Goal: Transaction & Acquisition: Purchase product/service

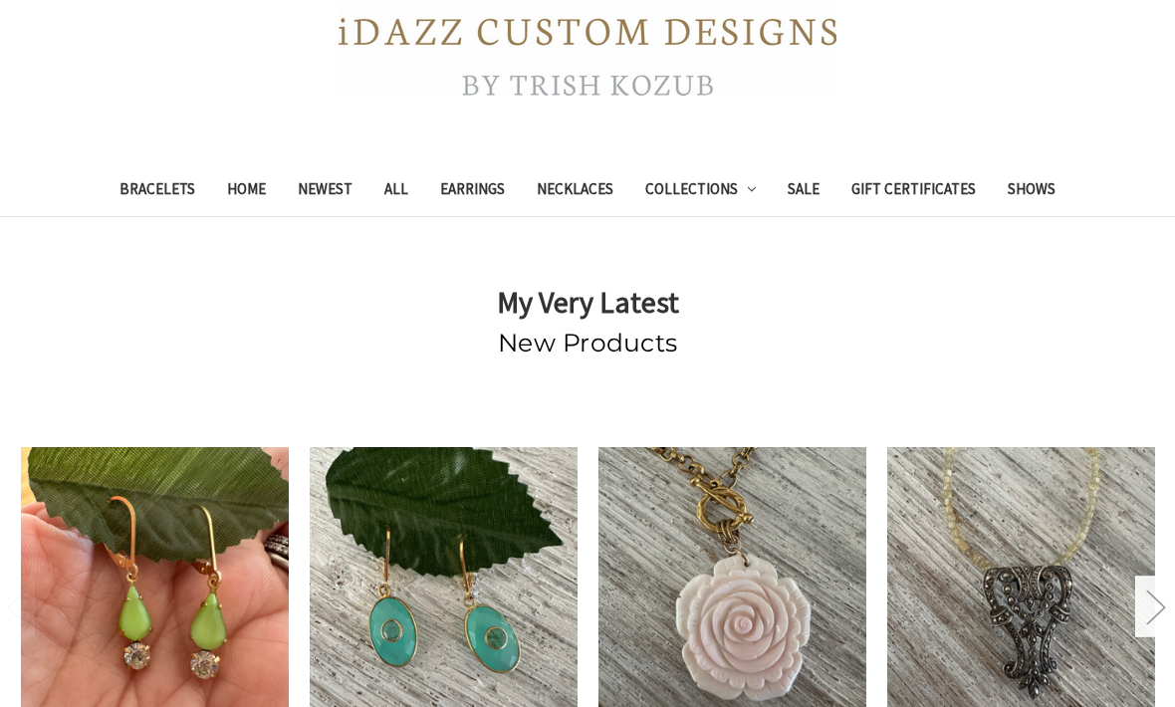
scroll to position [409, 0]
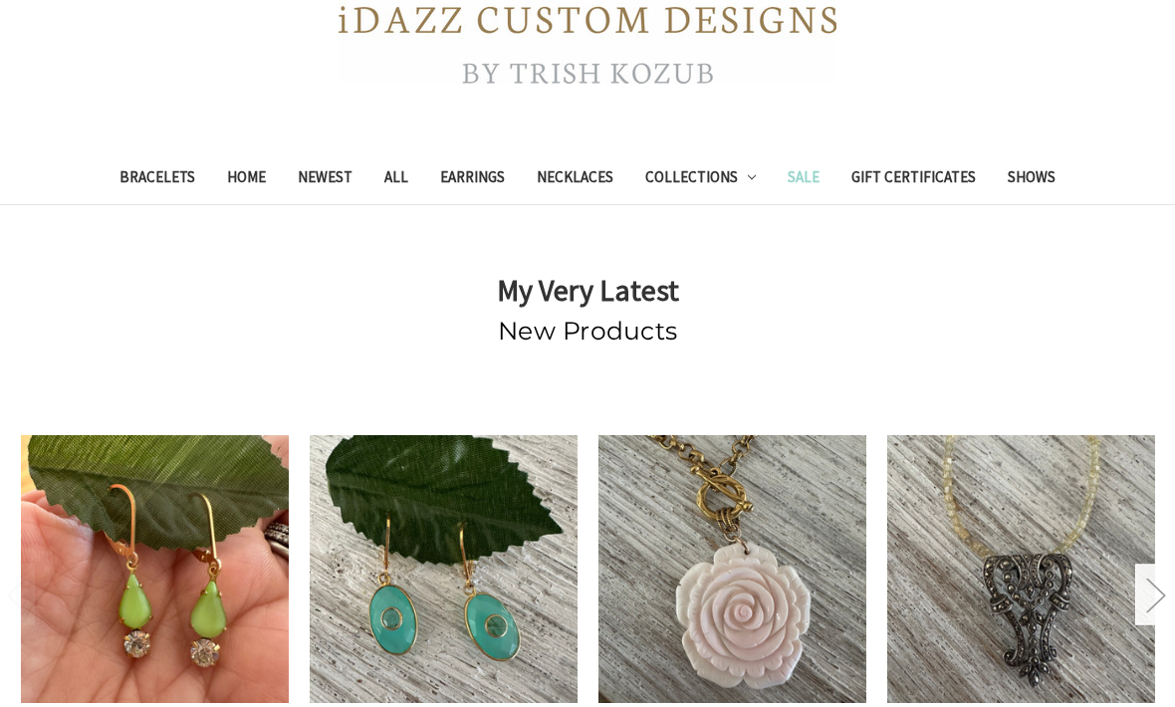
click at [798, 173] on link "Sale" at bounding box center [804, 180] width 64 height 49
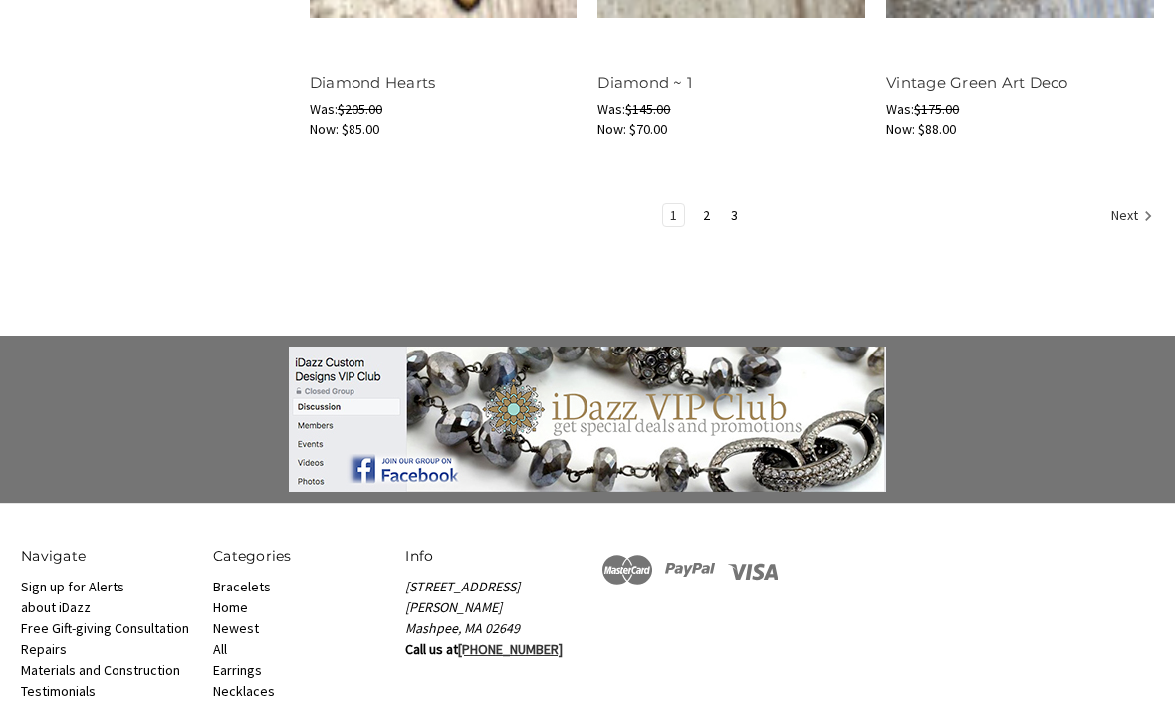
scroll to position [3039, 0]
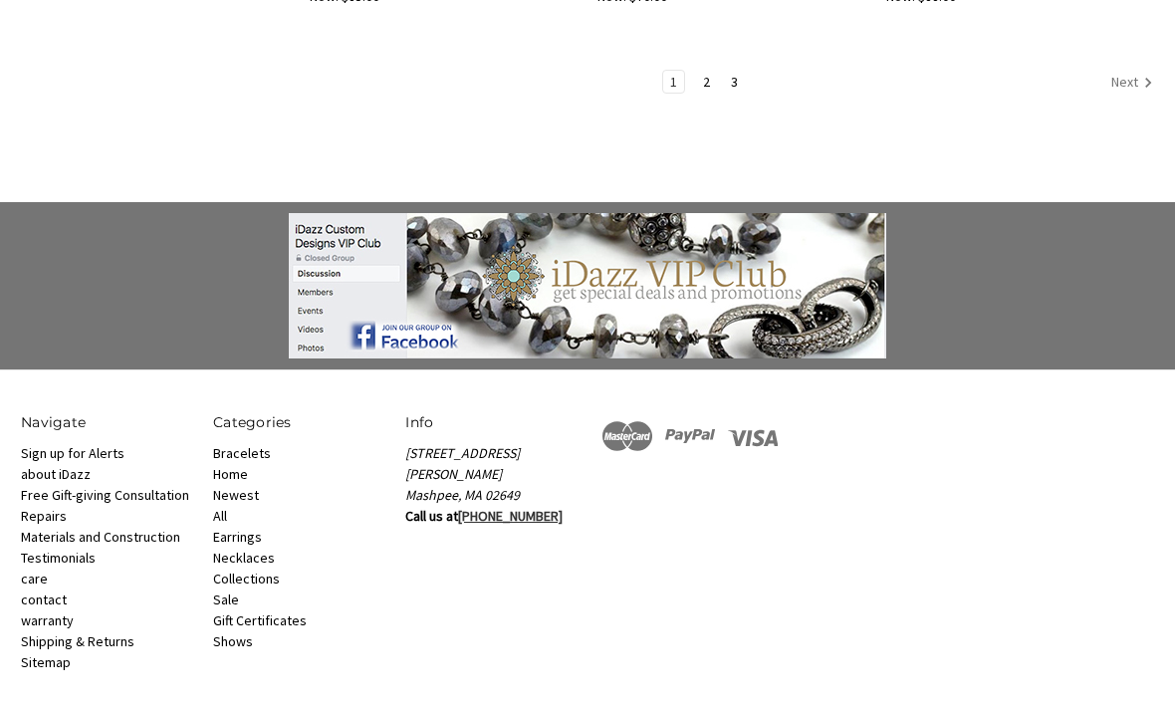
click at [1135, 93] on link "Next" at bounding box center [1129, 85] width 49 height 26
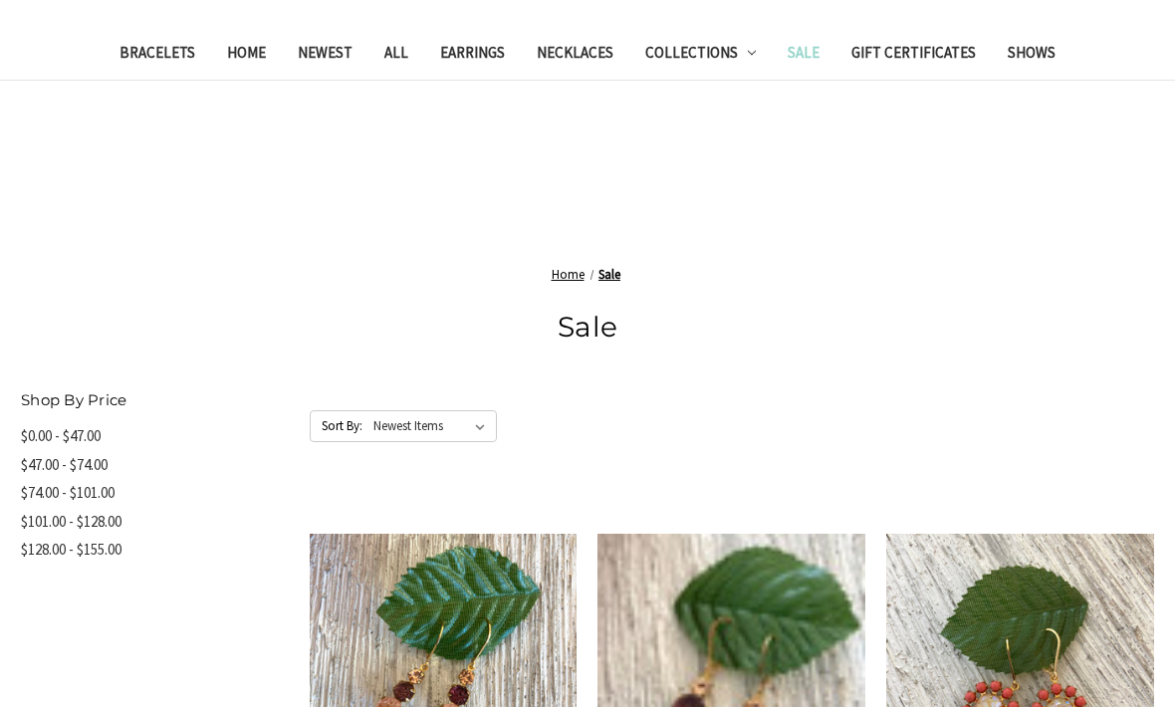
scroll to position [668, 0]
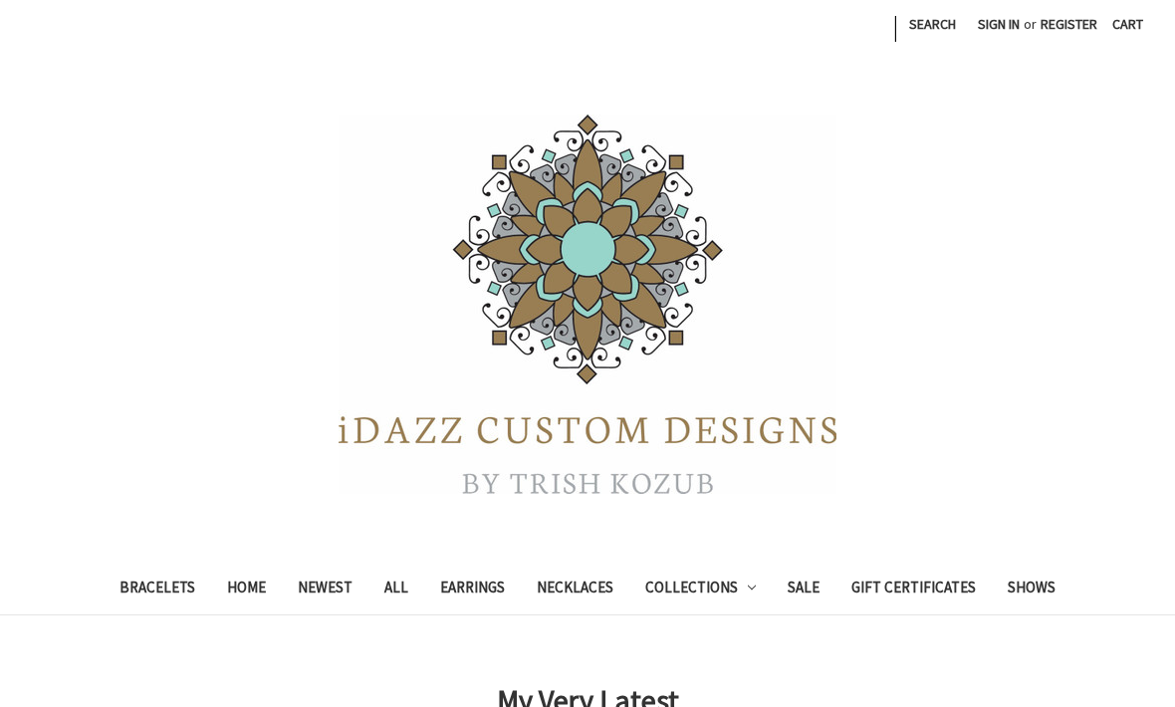
scroll to position [476, 0]
